Goal: Task Accomplishment & Management: Understand process/instructions

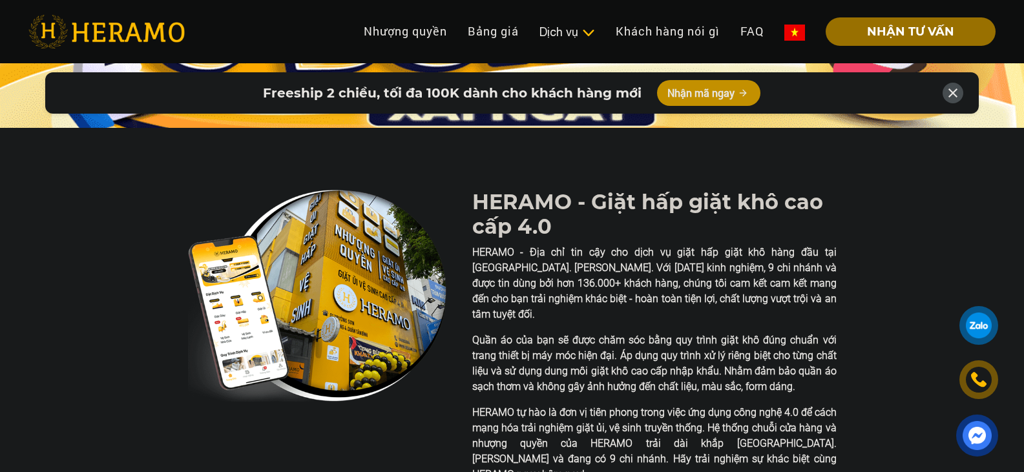
scroll to position [65, 0]
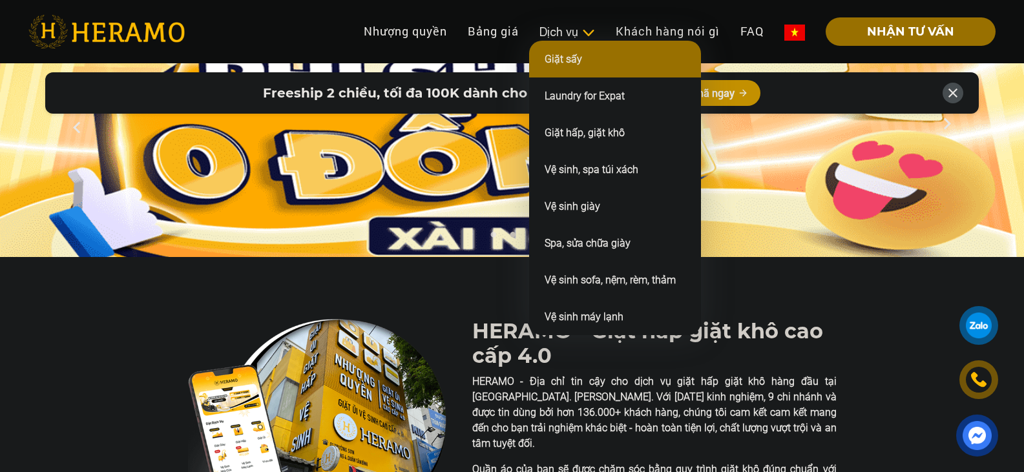
click at [587, 59] on li "Giặt sấy" at bounding box center [615, 59] width 172 height 37
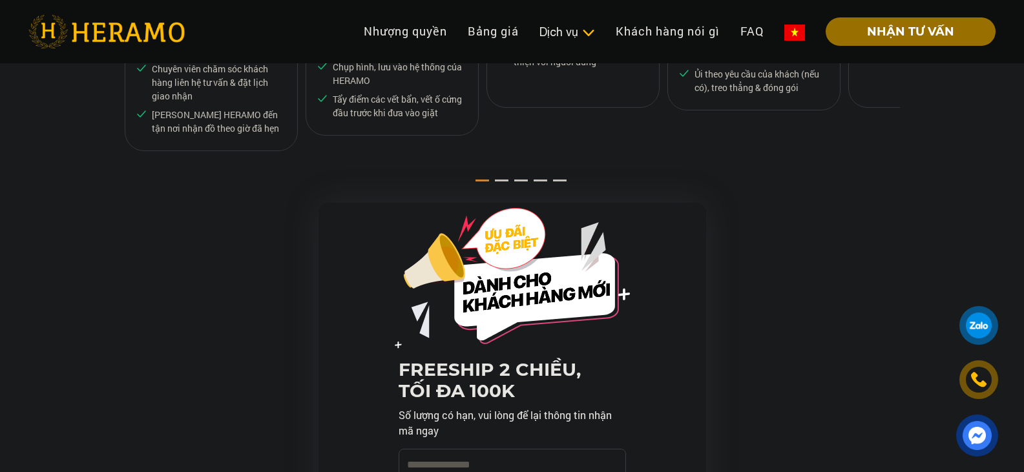
scroll to position [958, 0]
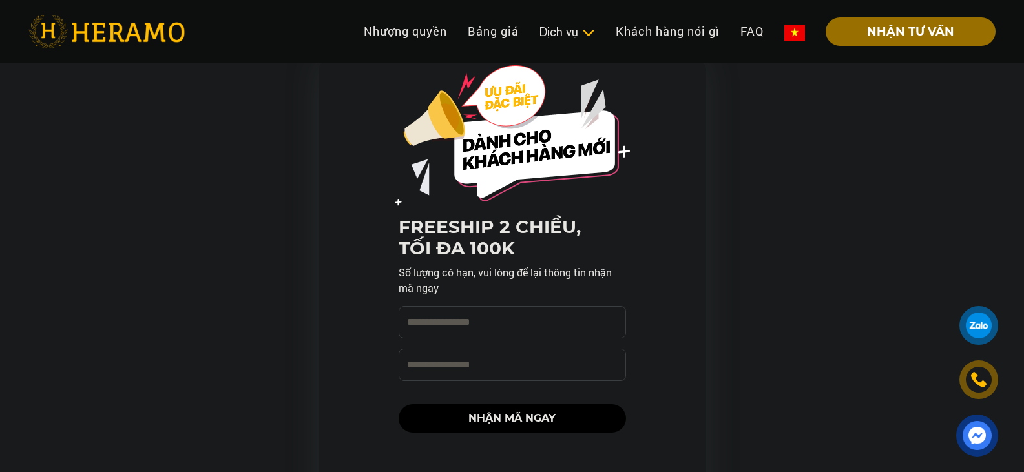
scroll to position [1227, 0]
